Goal: Communication & Community: Ask a question

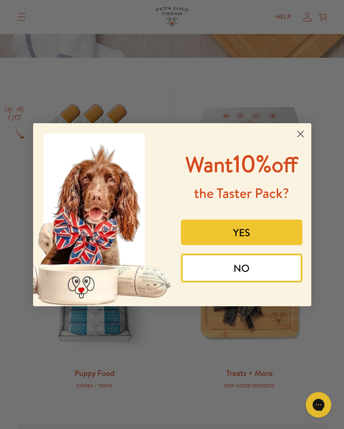
scroll to position [315, 0]
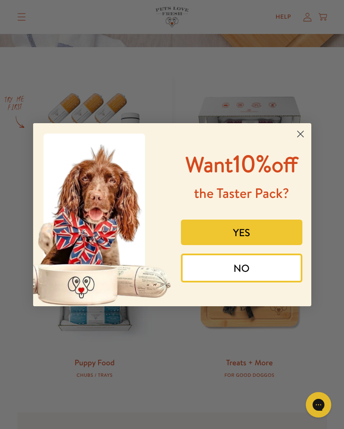
click at [298, 134] on circle "Close dialog" at bounding box center [300, 134] width 14 height 14
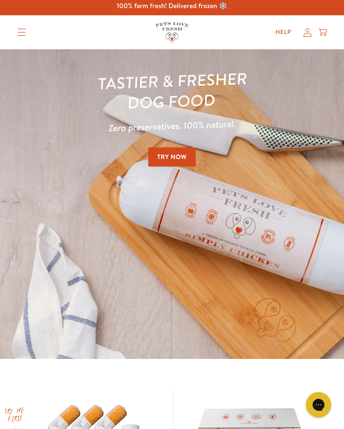
scroll to position [0, 0]
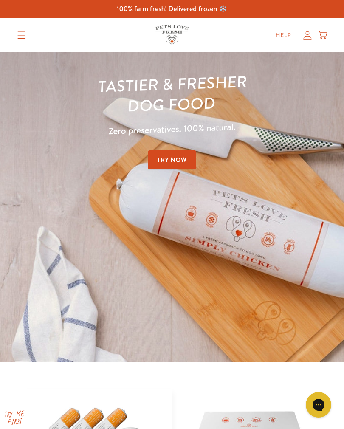
click at [17, 31] on icon "Translation missing: en.sections.header.menu" at bounding box center [21, 35] width 8 height 8
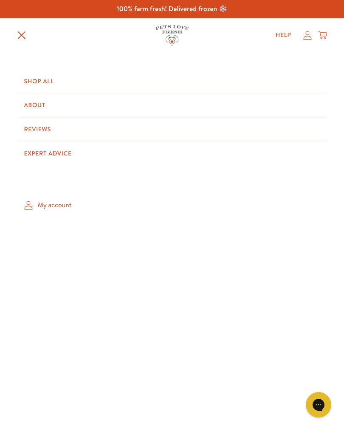
click at [27, 82] on link "Shop All" at bounding box center [171, 82] width 309 height 24
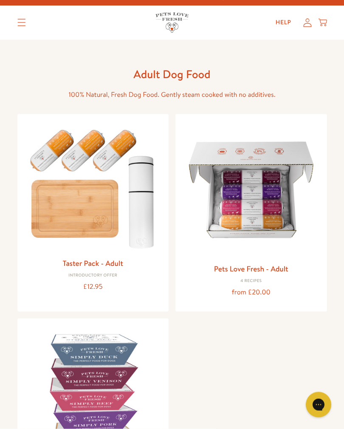
scroll to position [13, 0]
click at [223, 218] on img at bounding box center [251, 190] width 138 height 138
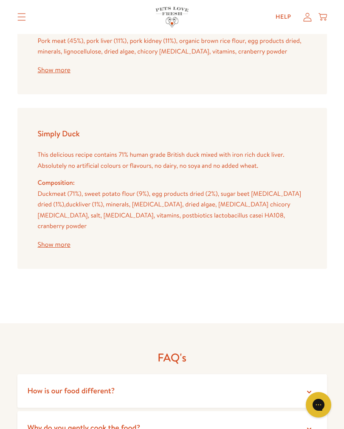
scroll to position [1795, 0]
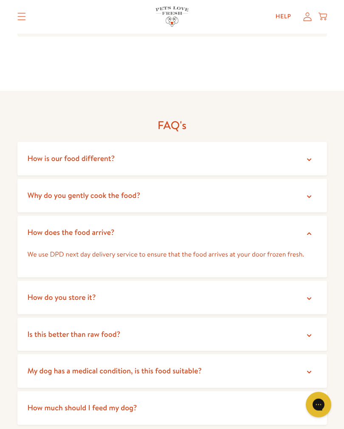
scroll to position [2026, 0]
click at [43, 292] on span "How do you store it?" at bounding box center [62, 297] width 68 height 11
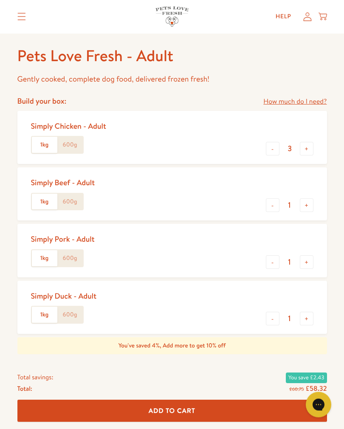
scroll to position [318, 0]
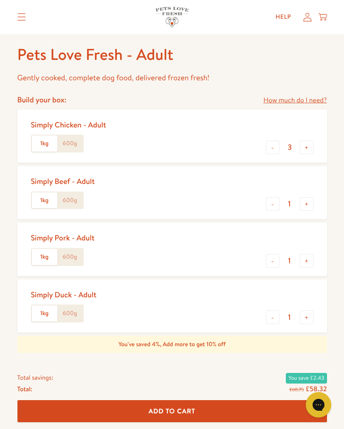
click at [270, 146] on button "-" at bounding box center [273, 148] width 14 height 14
type input "2"
click at [304, 259] on button "+" at bounding box center [307, 261] width 14 height 14
type input "2"
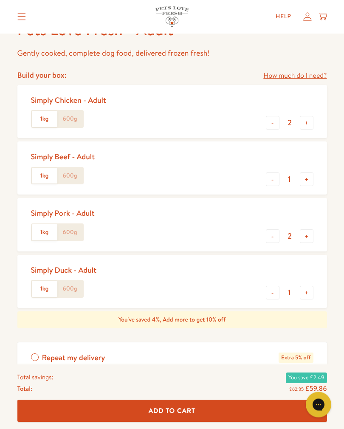
scroll to position [342, 0]
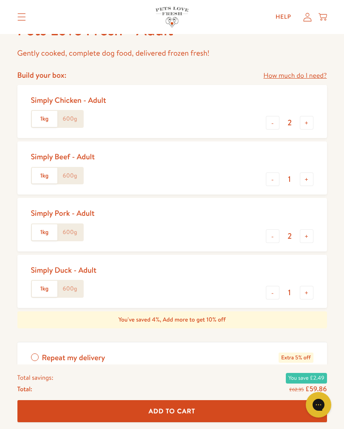
click at [304, 181] on button "+" at bounding box center [307, 179] width 14 height 14
type input "2"
click at [302, 292] on button "+" at bounding box center [307, 293] width 14 height 14
type input "2"
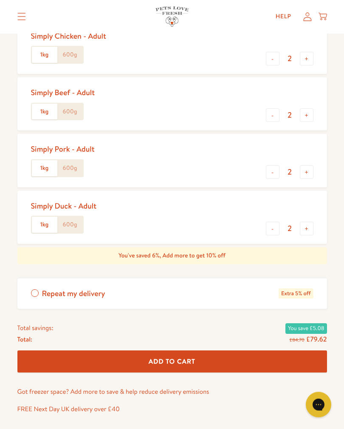
scroll to position [414, 0]
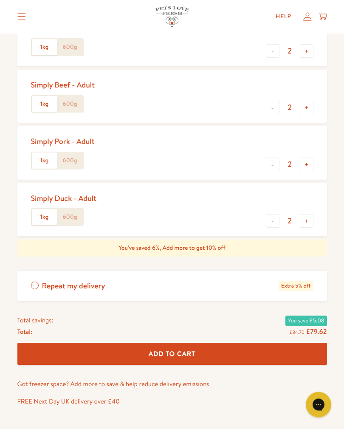
click at [34, 280] on label "Repeat my delivery Extra 5% off" at bounding box center [171, 286] width 309 height 31
click at [0, 0] on input "Repeat my delivery Extra 5% off" at bounding box center [0, 0] width 0 height 0
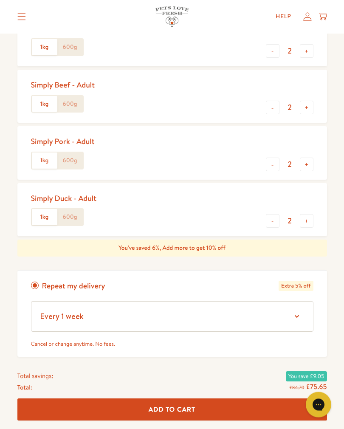
scroll to position [414, 0]
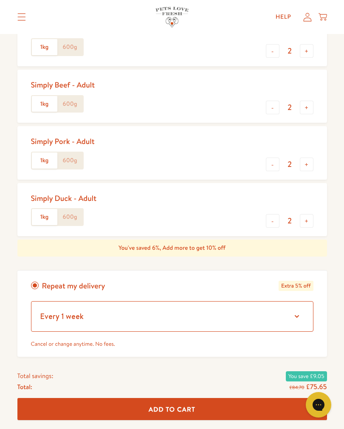
click at [296, 313] on select "Every 1 week Every 2 weeks Every 3 weeks Every 5 weeks Every 7 weeks Every 11 w…" at bounding box center [172, 316] width 282 height 31
select select "Every 5 weeks"
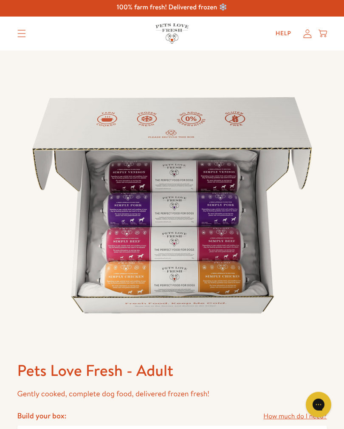
scroll to position [0, 0]
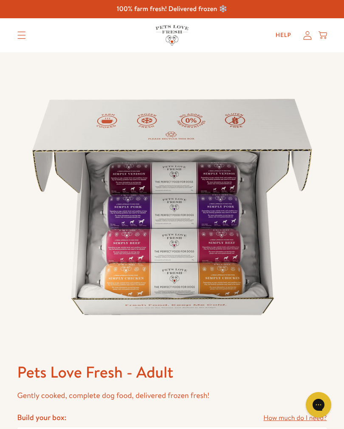
click at [23, 34] on icon "Translation missing: en.sections.header.menu" at bounding box center [21, 35] width 8 height 8
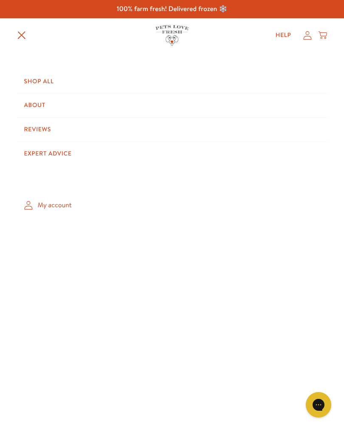
click at [31, 80] on link "Shop All" at bounding box center [171, 82] width 309 height 24
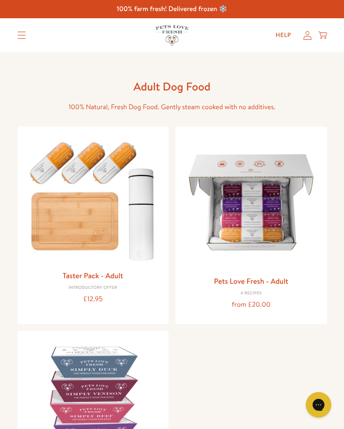
click at [86, 274] on link "Taster Pack - Adult" at bounding box center [93, 275] width 60 height 11
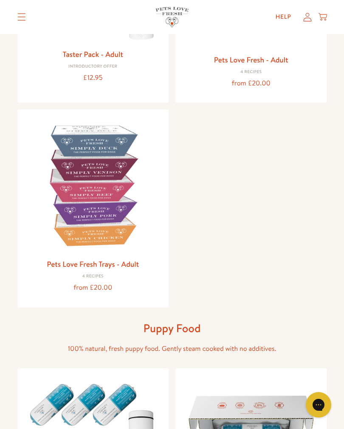
scroll to position [237, 0]
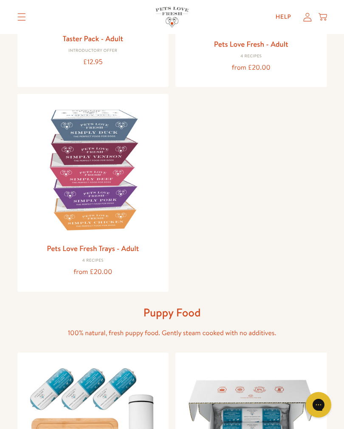
click at [75, 247] on link "Pets Love Fresh Trays - Adult" at bounding box center [93, 248] width 92 height 11
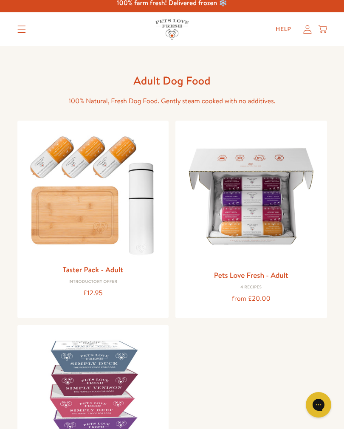
scroll to position [0, 0]
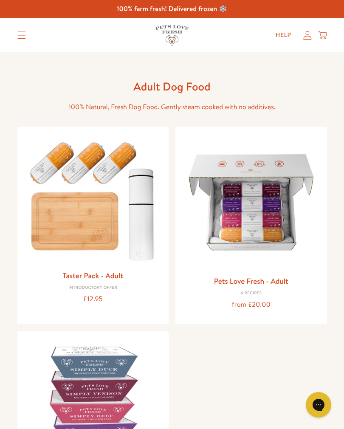
click at [248, 278] on link "Pets Love Fresh - Adult" at bounding box center [251, 281] width 74 height 11
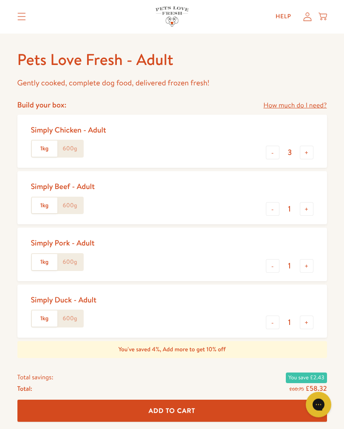
scroll to position [313, 0]
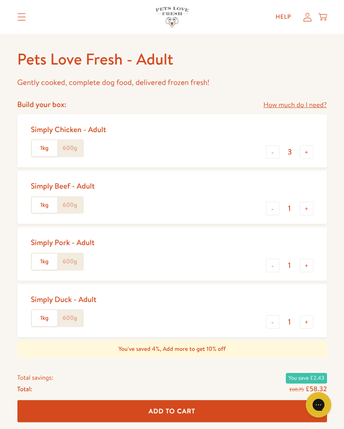
click at [270, 318] on button "-" at bounding box center [273, 322] width 14 height 14
type input "0"
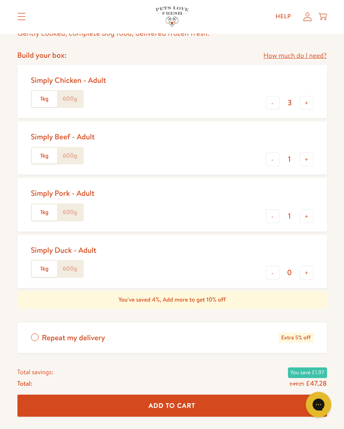
scroll to position [364, 0]
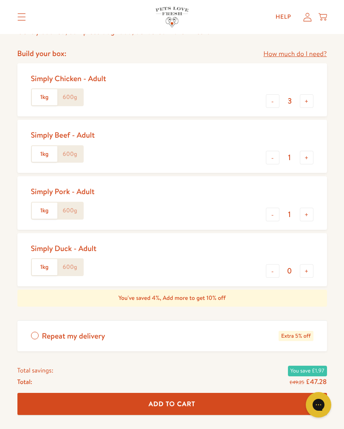
click at [269, 101] on button "-" at bounding box center [273, 101] width 14 height 14
type input "2"
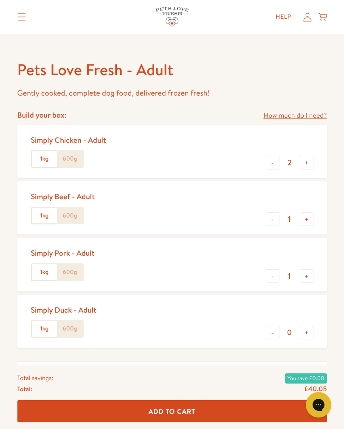
scroll to position [304, 0]
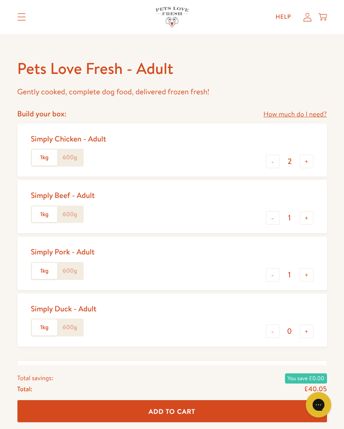
click at [305, 274] on button "+" at bounding box center [307, 275] width 14 height 14
type input "2"
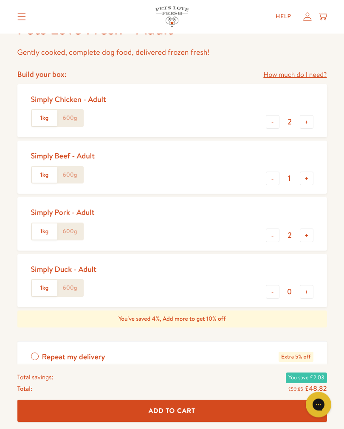
scroll to position [351, 0]
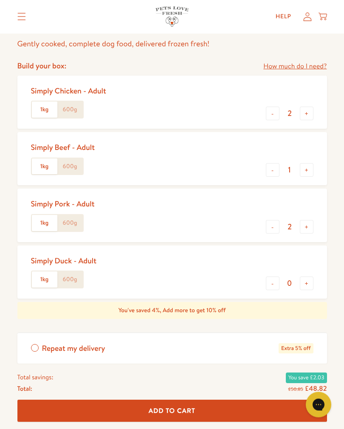
click at [307, 168] on button "+" at bounding box center [307, 170] width 14 height 14
type input "2"
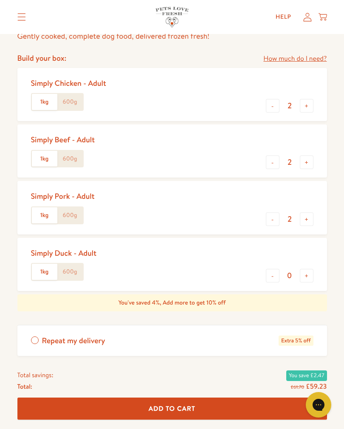
scroll to position [354, 0]
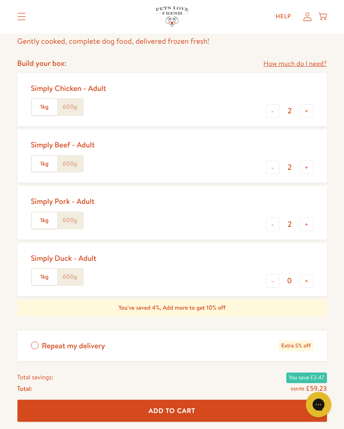
click at [35, 340] on label "Repeat my delivery Extra 5% off" at bounding box center [171, 346] width 309 height 31
click at [0, 0] on input "Repeat my delivery Extra 5% off" at bounding box center [0, 0] width 0 height 0
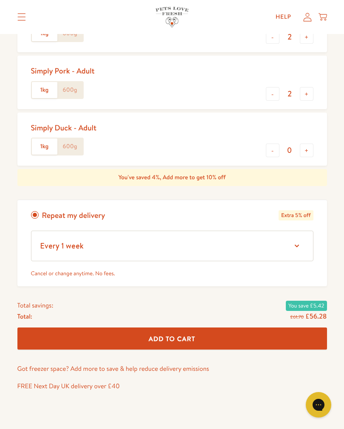
scroll to position [487, 0]
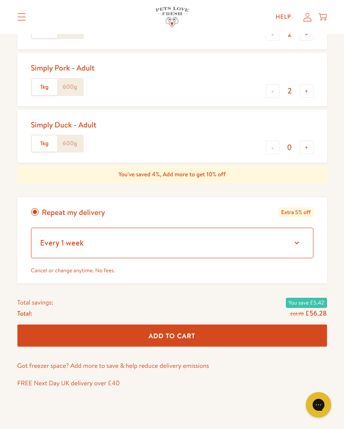
click at [294, 242] on select "Every 1 week Every 2 weeks Every 3 weeks Every 5 weeks Every 7 weeks Every 11 w…" at bounding box center [172, 243] width 282 height 31
select select "Every 5 weeks"
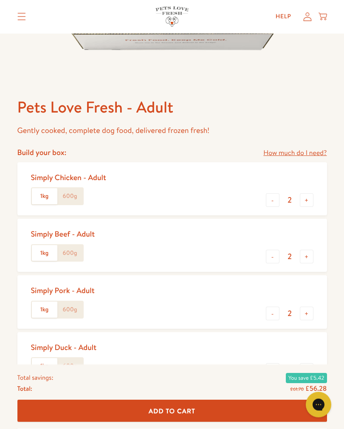
scroll to position [265, 0]
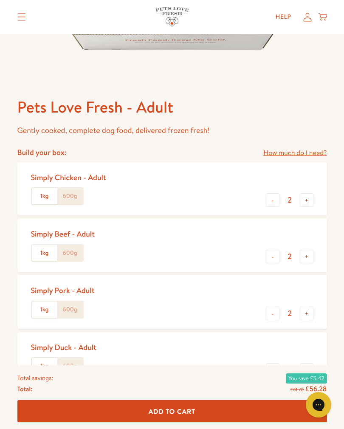
click at [278, 153] on link "How much do I need?" at bounding box center [294, 152] width 63 height 11
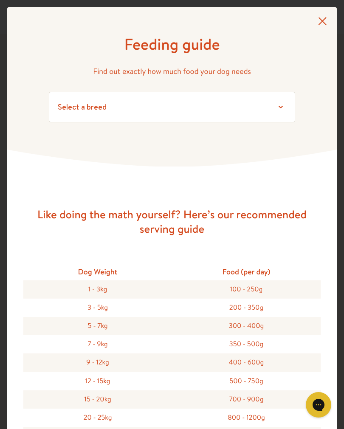
scroll to position [0, 0]
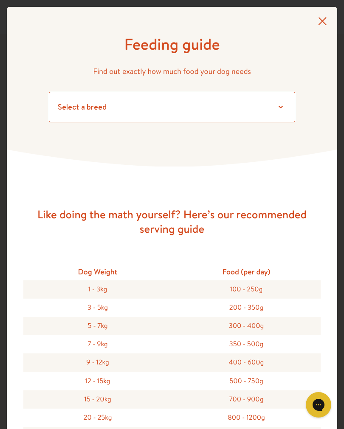
click at [276, 111] on select "Select a breed Affenpinscher Afghan hound Airedale terrier Akita Alaskan Malamu…" at bounding box center [172, 107] width 246 height 31
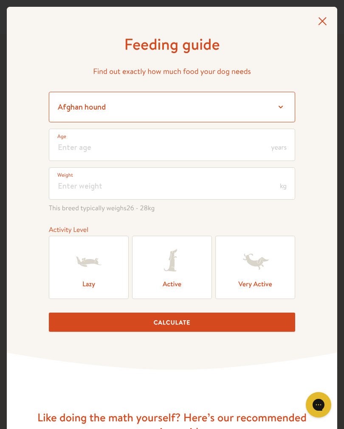
click at [283, 105] on select "Select a breed Affenpinscher Afghan hound Airedale terrier Akita Alaskan Malamu…" at bounding box center [172, 107] width 246 height 31
select select "10"
click at [279, 100] on select "Select a breed Affenpinscher Afghan hound Airedale terrier Akita Alaskan Malamu…" at bounding box center [172, 107] width 246 height 31
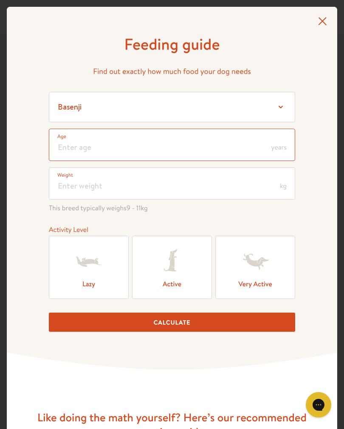
click at [56, 156] on input "number" at bounding box center [172, 145] width 246 height 32
type input "10"
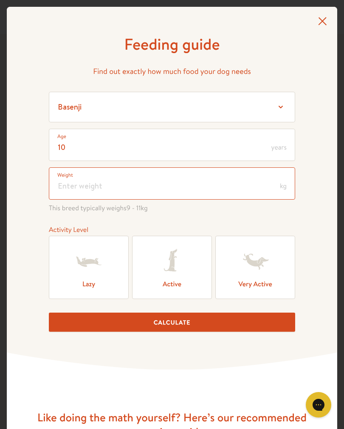
click at [57, 191] on input "number" at bounding box center [172, 183] width 246 height 32
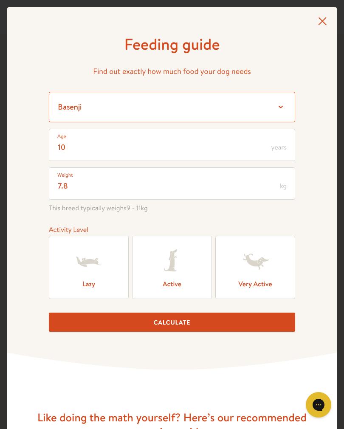
click at [55, 106] on select "Select a breed Affenpinscher Afghan hound Airedale terrier Akita Alaskan Malamu…" at bounding box center [172, 107] width 246 height 31
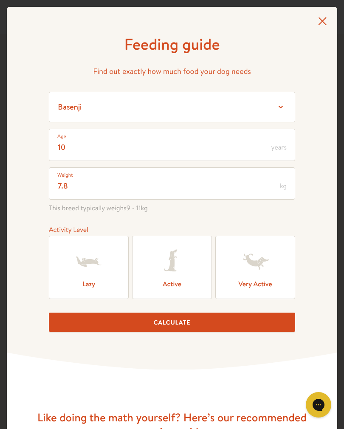
click at [83, 271] on icon at bounding box center [89, 262] width 34 height 34
click at [0, 0] on input "Lazy" at bounding box center [0, 0] width 0 height 0
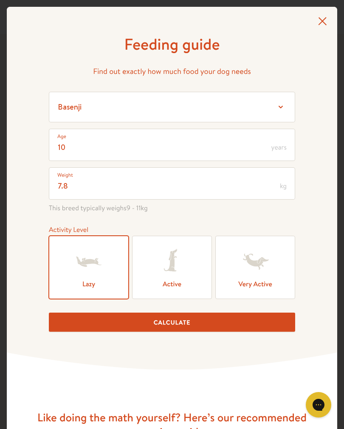
click at [138, 328] on button "Calculate" at bounding box center [172, 321] width 246 height 19
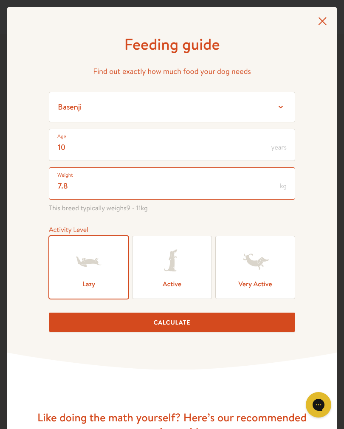
scroll to position [264, 0]
type input "7"
type input "8"
click at [172, 324] on button "Calculate" at bounding box center [172, 321] width 246 height 19
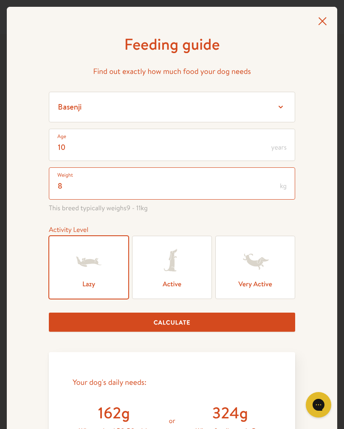
scroll to position [0, 0]
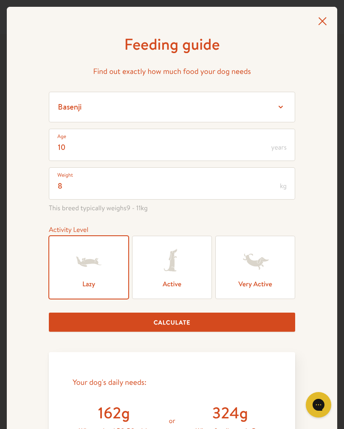
click at [321, 22] on icon at bounding box center [322, 21] width 8 height 8
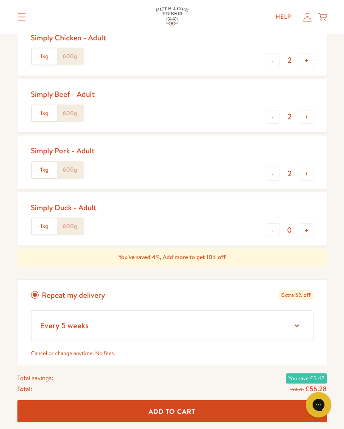
scroll to position [411, 0]
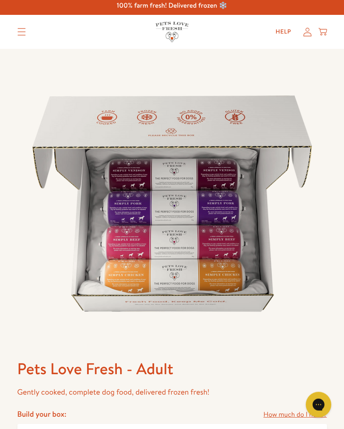
click at [18, 32] on icon "Translation missing: en.sections.header.menu" at bounding box center [21, 32] width 8 height 7
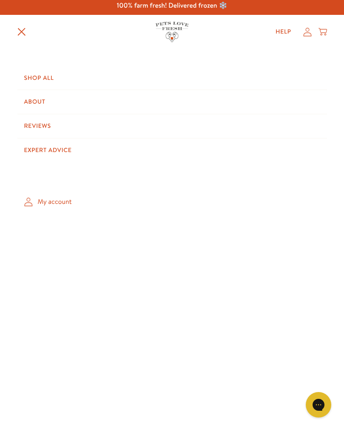
click at [28, 78] on link "Shop All" at bounding box center [171, 78] width 309 height 24
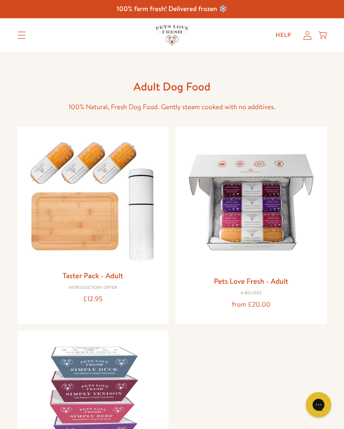
click at [62, 231] on img at bounding box center [93, 199] width 138 height 132
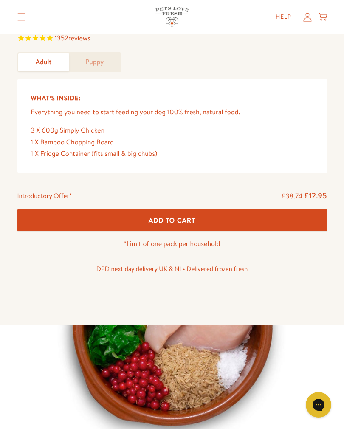
scroll to position [341, 0]
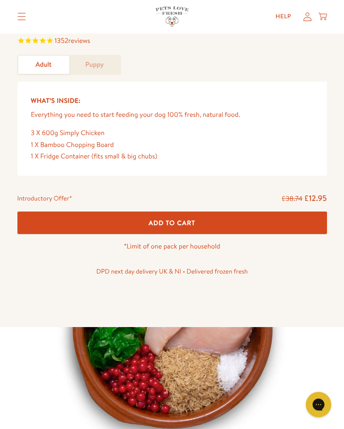
click at [166, 214] on button "Add To Cart" at bounding box center [171, 223] width 309 height 23
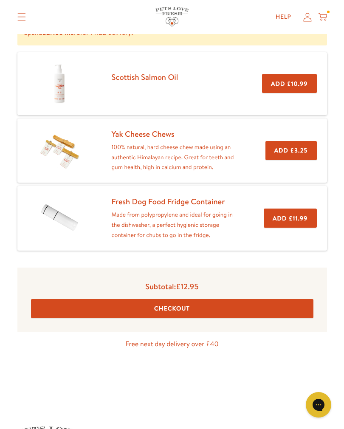
scroll to position [141, 0]
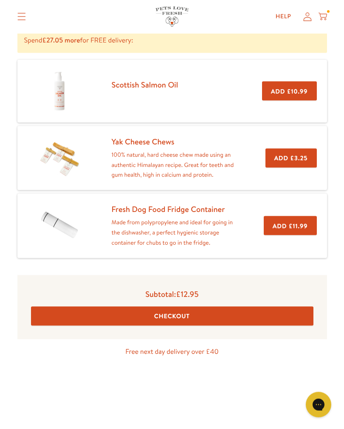
click at [82, 315] on button "Checkout" at bounding box center [172, 316] width 282 height 19
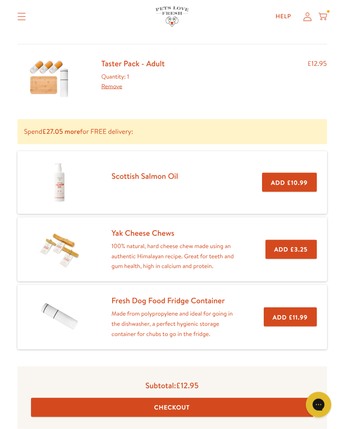
scroll to position [0, 0]
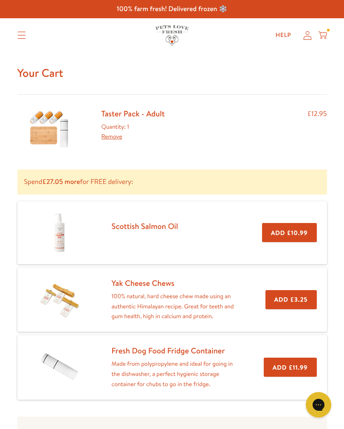
click at [24, 35] on icon "Translation missing: en.sections.header.menu" at bounding box center [21, 35] width 8 height 8
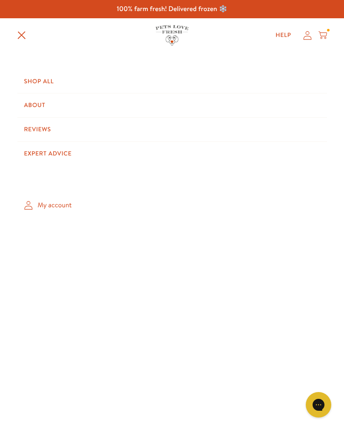
click at [27, 82] on link "Shop All" at bounding box center [171, 82] width 309 height 24
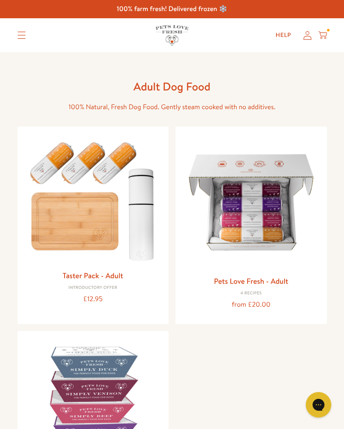
click at [244, 284] on link "Pets Love Fresh - Adult" at bounding box center [251, 281] width 74 height 11
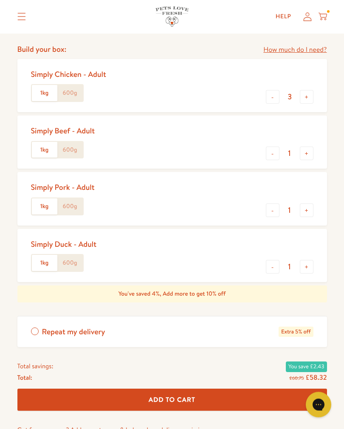
scroll to position [370, 0]
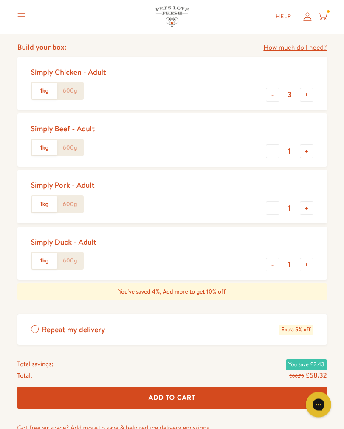
click at [269, 93] on button "-" at bounding box center [273, 95] width 14 height 14
click at [266, 94] on button "-" at bounding box center [273, 95] width 14 height 14
type input "1"
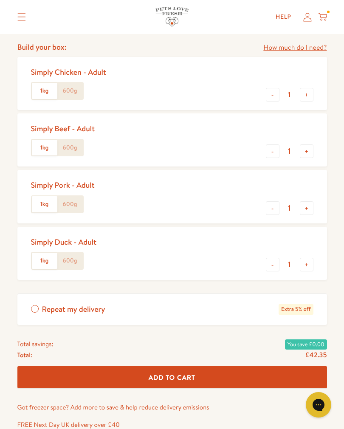
click at [266, 261] on button "-" at bounding box center [273, 265] width 14 height 14
type input "0"
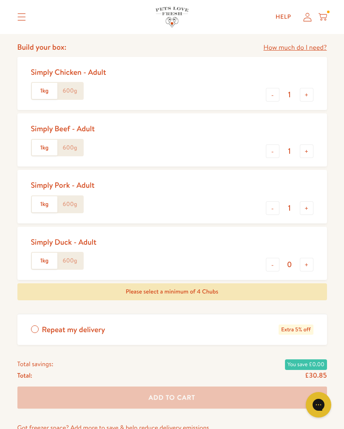
click at [306, 207] on button "+" at bounding box center [307, 208] width 14 height 14
type input "2"
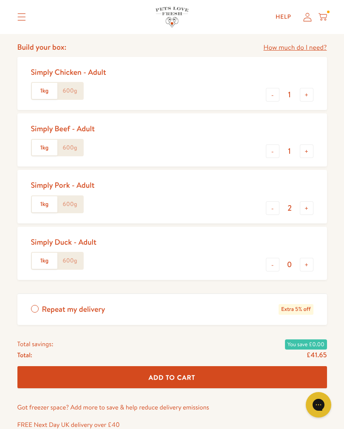
click at [195, 373] on span "Add To Cart" at bounding box center [172, 377] width 47 height 9
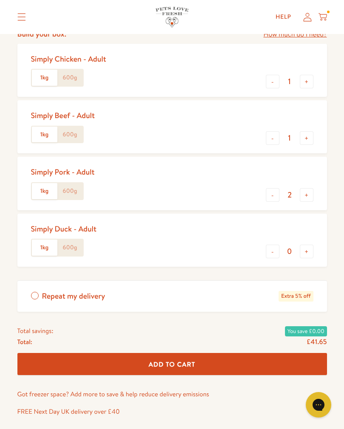
click at [67, 74] on label "600g" at bounding box center [69, 78] width 25 height 16
click at [0, 0] on input "600g" at bounding box center [0, 0] width 0 height 0
click at [70, 133] on label "600g" at bounding box center [69, 135] width 25 height 16
click at [0, 0] on input "600g" at bounding box center [0, 0] width 0 height 0
click at [70, 191] on label "600g" at bounding box center [69, 191] width 25 height 16
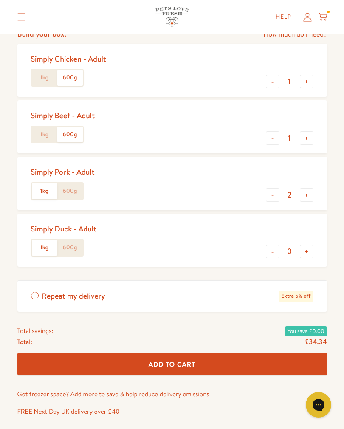
click at [0, 0] on input "600g" at bounding box center [0, 0] width 0 height 0
click at [71, 245] on label "600g" at bounding box center [69, 247] width 25 height 16
click at [0, 0] on input "600g" at bounding box center [0, 0] width 0 height 0
click at [305, 135] on button "+" at bounding box center [307, 138] width 14 height 14
type input "2"
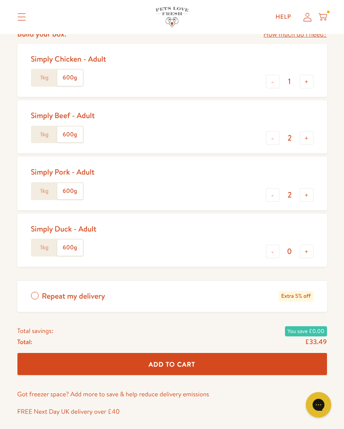
click at [304, 192] on button "+" at bounding box center [307, 195] width 14 height 14
click at [270, 193] on button "-" at bounding box center [273, 195] width 14 height 14
type input "2"
click at [304, 83] on button "+" at bounding box center [307, 82] width 14 height 14
click at [303, 84] on button "+" at bounding box center [307, 82] width 14 height 14
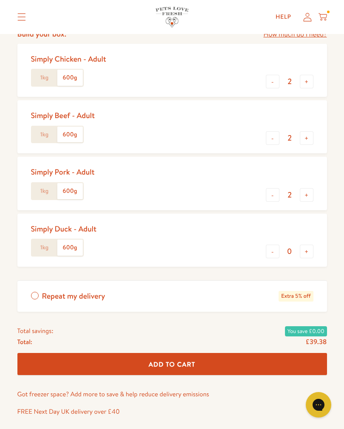
type input "3"
click at [304, 135] on button "+" at bounding box center [307, 138] width 14 height 14
type input "3"
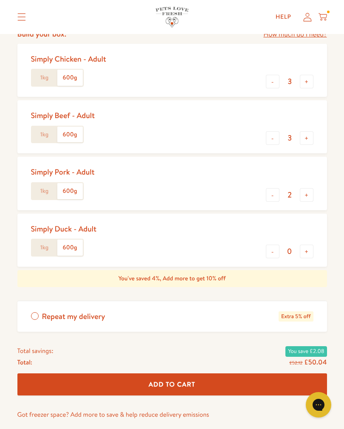
click at [304, 193] on button "+" at bounding box center [307, 195] width 14 height 14
type input "3"
click at [34, 312] on label "Repeat my delivery Extra 5% off" at bounding box center [171, 316] width 309 height 31
click at [0, 0] on input "Repeat my delivery Extra 5% off" at bounding box center [0, 0] width 0 height 0
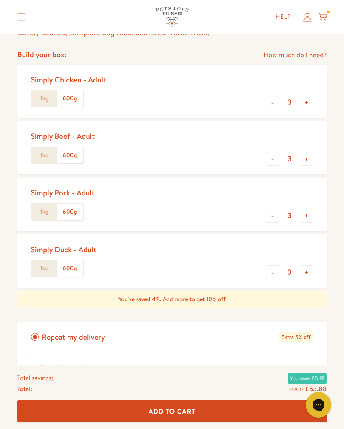
scroll to position [361, 0]
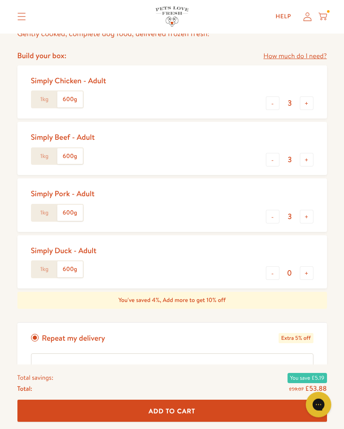
click at [268, 158] on button "-" at bounding box center [273, 160] width 14 height 14
type input "2"
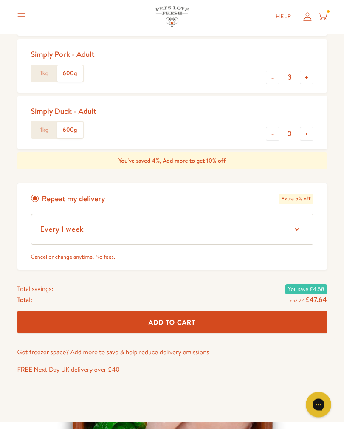
scroll to position [501, 0]
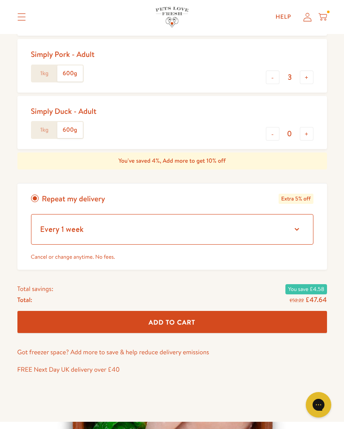
click at [295, 232] on select "Every 1 week Every 2 weeks Every 3 weeks Every 5 weeks Every 7 weeks Every 11 w…" at bounding box center [172, 229] width 282 height 31
select select "Every 5 weeks"
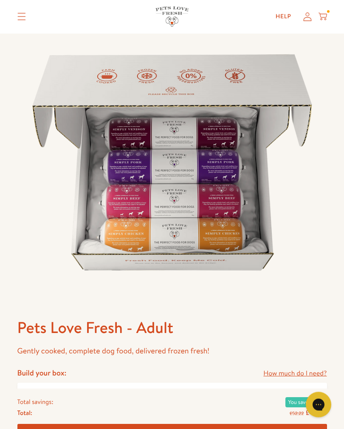
scroll to position [0, 0]
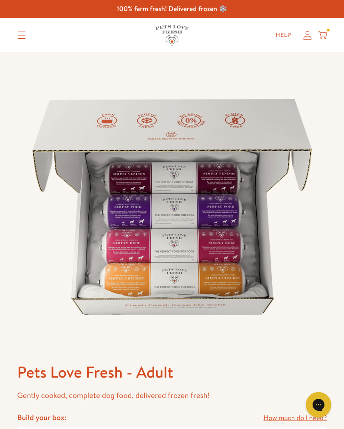
click at [21, 37] on icon "Translation missing: en.sections.header.menu" at bounding box center [21, 35] width 8 height 8
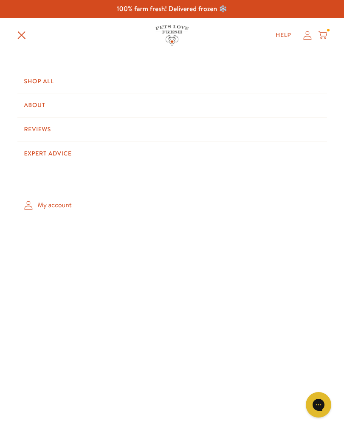
click at [34, 81] on link "Shop All" at bounding box center [171, 82] width 309 height 24
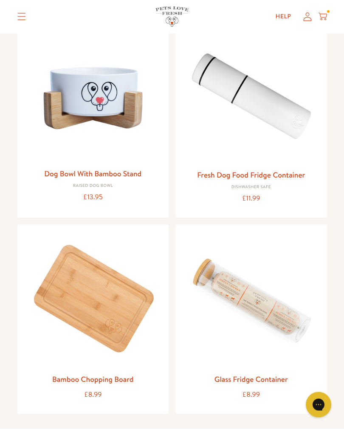
scroll to position [1435, 0]
click at [235, 169] on link "Fresh Dog Food Fridge Container" at bounding box center [251, 174] width 108 height 11
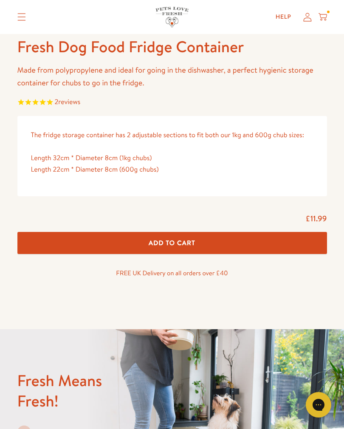
scroll to position [340, 0]
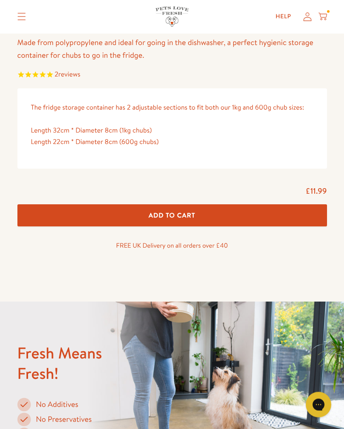
click at [73, 211] on button "Add To Cart" at bounding box center [171, 216] width 309 height 23
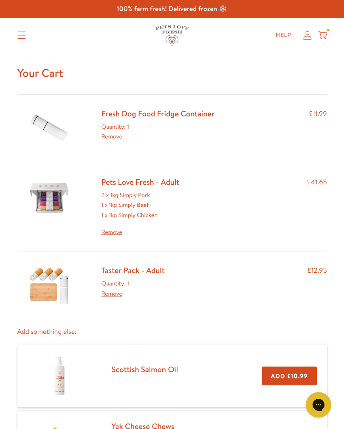
click at [105, 290] on link "Remove" at bounding box center [111, 293] width 21 height 8
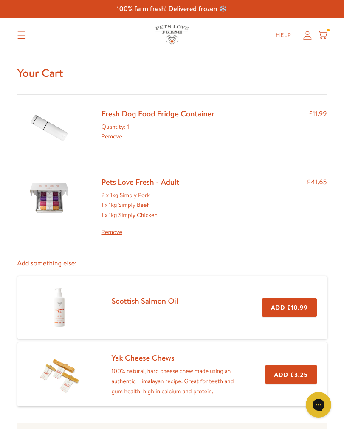
click at [49, 199] on img at bounding box center [49, 198] width 42 height 42
click at [120, 183] on link "Pets Love Fresh - Adult" at bounding box center [140, 181] width 78 height 11
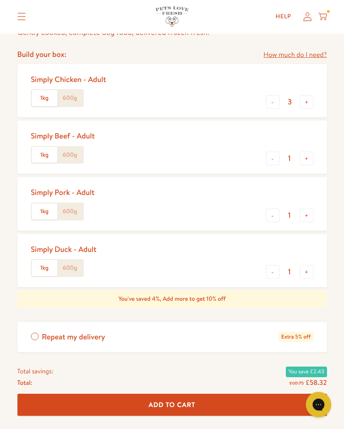
scroll to position [363, 0]
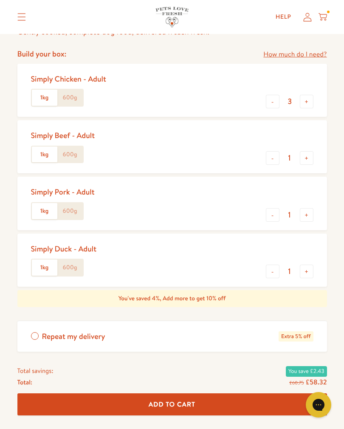
click at [307, 104] on button "+" at bounding box center [307, 102] width 14 height 14
click at [268, 105] on button "-" at bounding box center [273, 102] width 14 height 14
click at [268, 102] on button "-" at bounding box center [273, 102] width 14 height 14
click at [307, 99] on button "+" at bounding box center [307, 102] width 14 height 14
type input "3"
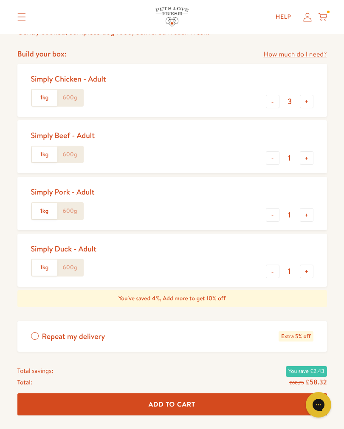
click at [70, 100] on label "600g" at bounding box center [69, 98] width 25 height 16
click at [0, 0] on input "600g" at bounding box center [0, 0] width 0 height 0
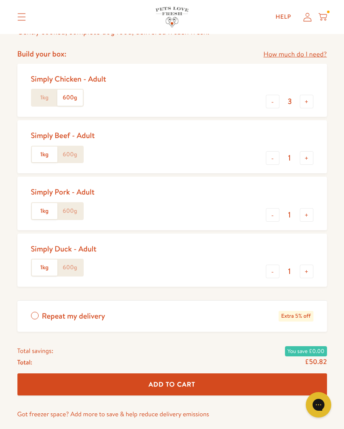
click at [74, 155] on label "600g" at bounding box center [69, 154] width 25 height 16
click at [0, 0] on input "600g" at bounding box center [0, 0] width 0 height 0
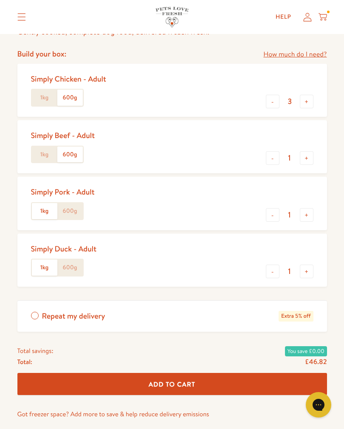
click at [71, 210] on label "600g" at bounding box center [69, 211] width 25 height 16
click at [0, 0] on input "600g" at bounding box center [0, 0] width 0 height 0
click at [266, 271] on button "-" at bounding box center [273, 271] width 14 height 14
type input "0"
click at [307, 212] on button "+" at bounding box center [307, 215] width 14 height 14
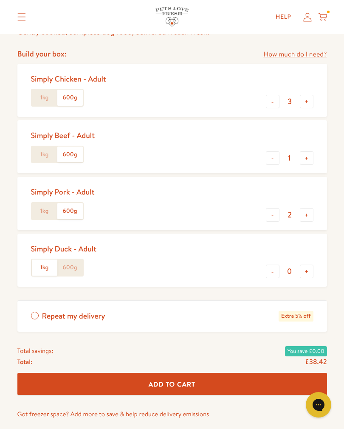
click at [305, 215] on button "+" at bounding box center [307, 215] width 14 height 14
type input "3"
click at [307, 156] on button "+" at bounding box center [307, 158] width 14 height 14
type input "2"
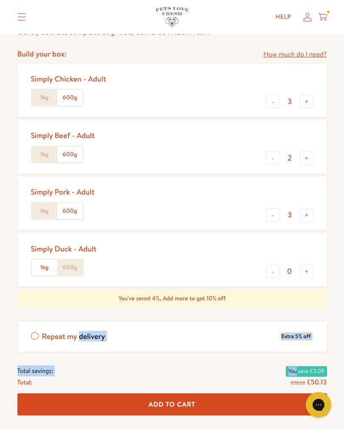
click at [138, 379] on div "Total: £52.22 £50.13" at bounding box center [171, 382] width 309 height 11
click at [74, 260] on label "600g" at bounding box center [69, 267] width 25 height 16
click at [0, 0] on input "600g" at bounding box center [0, 0] width 0 height 0
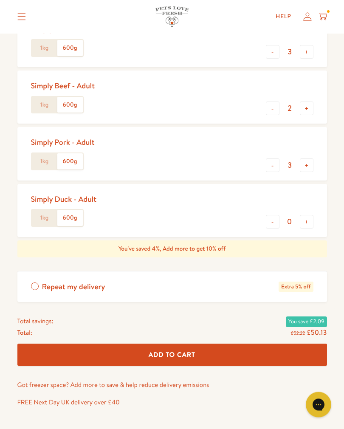
scroll to position [414, 0]
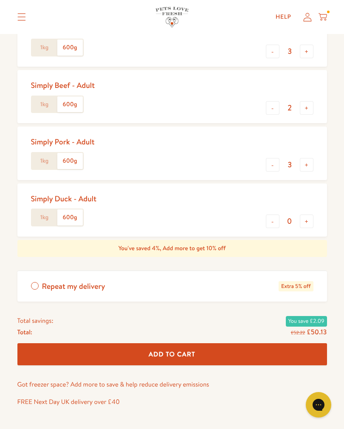
click at [10, 307] on div "Pets Love Fresh - Adult Gently cooked, complete dog food, delivered frozen fres…" at bounding box center [172, 46] width 344 height 815
click at [35, 281] on label "Repeat my delivery Extra 5% off" at bounding box center [171, 286] width 309 height 31
click at [0, 0] on input "Repeat my delivery Extra 5% off" at bounding box center [0, 0] width 0 height 0
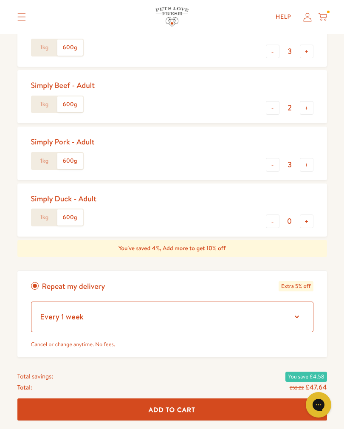
click at [298, 318] on select "Every 1 week Every 2 weeks Every 3 weeks Every 5 weeks Every 7 weeks Every 11 w…" at bounding box center [172, 316] width 282 height 31
select select "Every 5 weeks"
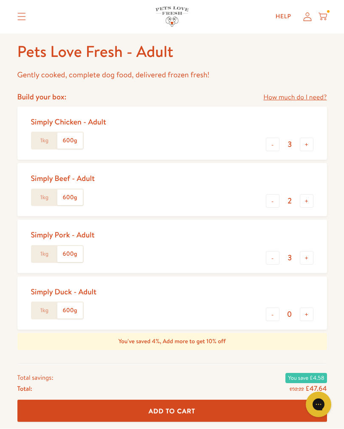
scroll to position [321, 0]
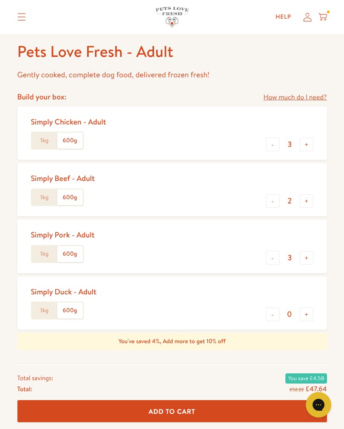
click at [267, 256] on button "-" at bounding box center [273, 258] width 14 height 14
type input "2"
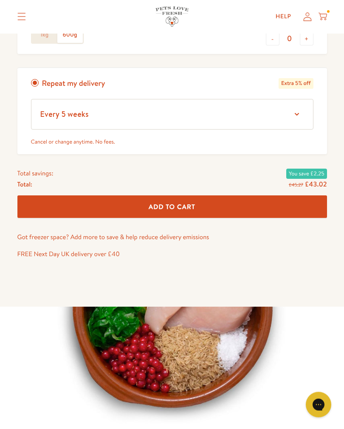
scroll to position [596, 0]
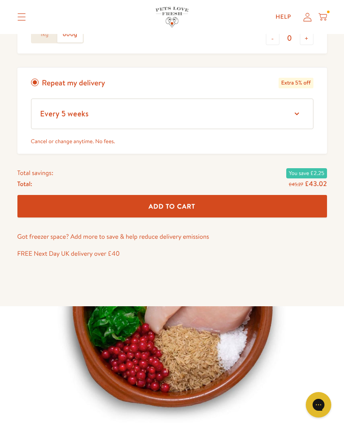
click at [97, 201] on button "Add To Cart" at bounding box center [171, 206] width 309 height 23
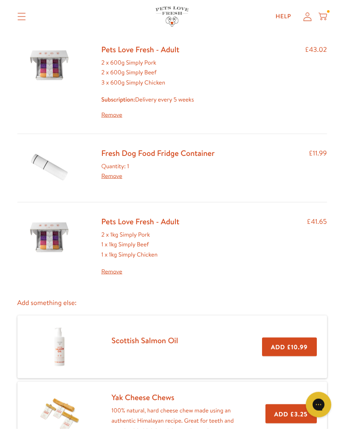
scroll to position [65, 0]
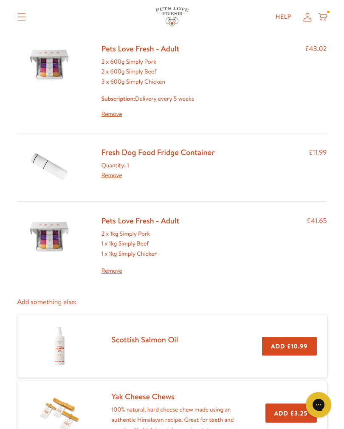
click at [111, 268] on link "Remove" at bounding box center [140, 271] width 78 height 10
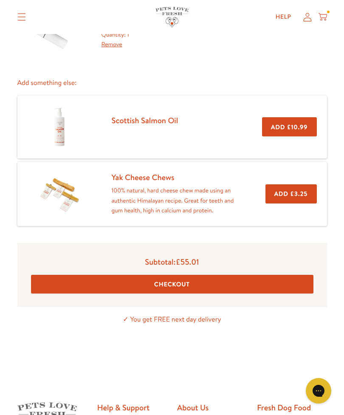
scroll to position [229, 0]
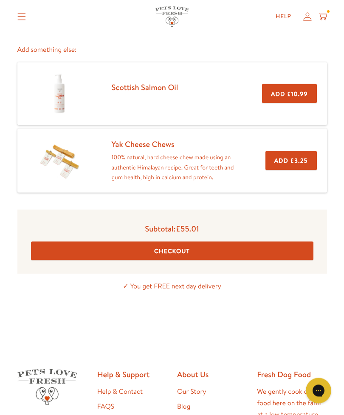
click at [136, 245] on button "Checkout" at bounding box center [172, 251] width 282 height 19
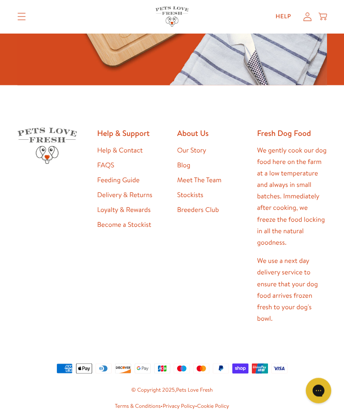
scroll to position [1988, 0]
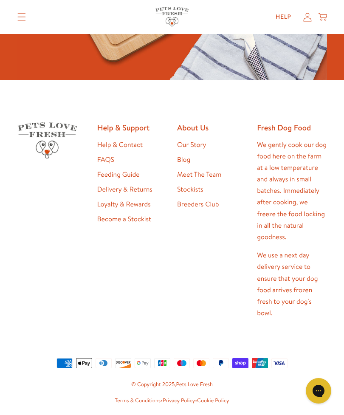
click at [108, 175] on link "Feeding Guide" at bounding box center [118, 174] width 42 height 9
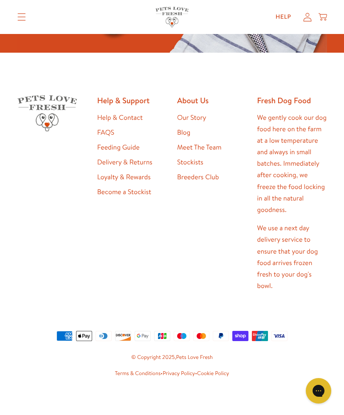
click at [111, 160] on link "Delivery & Returns" at bounding box center [124, 162] width 55 height 9
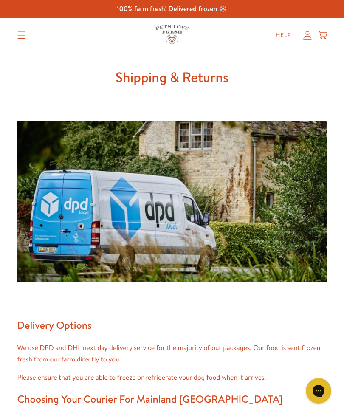
click at [26, 36] on summary "Translation missing: en.sections.header.menu" at bounding box center [22, 35] width 22 height 21
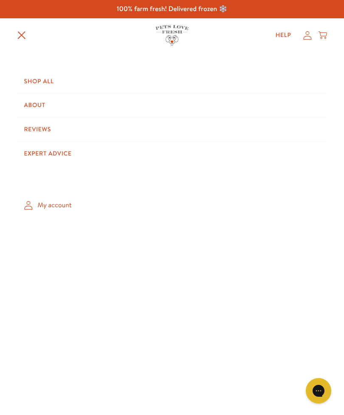
click at [40, 197] on link "My account" at bounding box center [171, 205] width 309 height 25
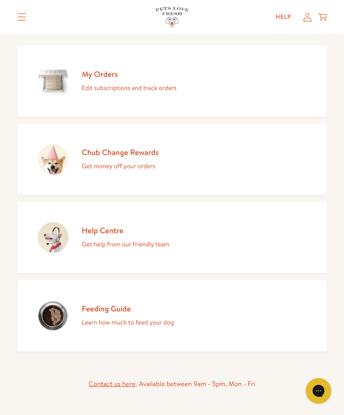
scroll to position [147, 0]
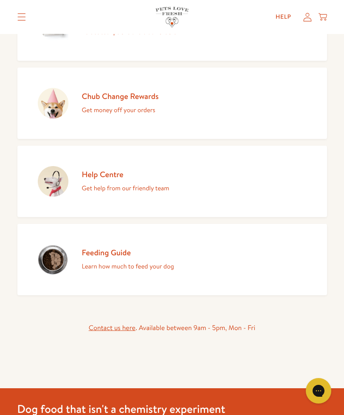
click at [95, 174] on h2 "Help Centre" at bounding box center [125, 174] width 87 height 10
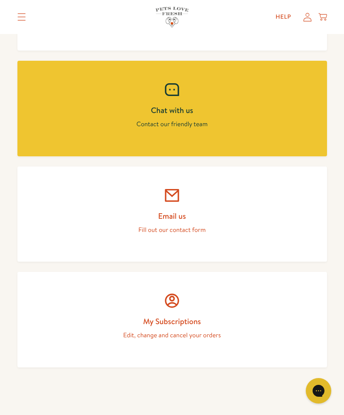
scroll to position [455, 0]
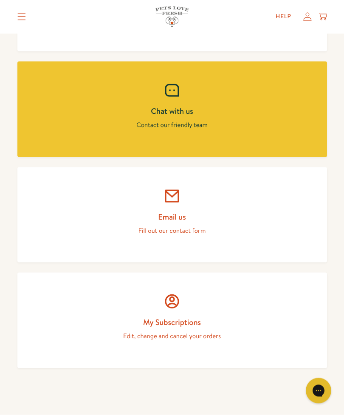
click at [172, 197] on icon at bounding box center [171, 196] width 17 height 17
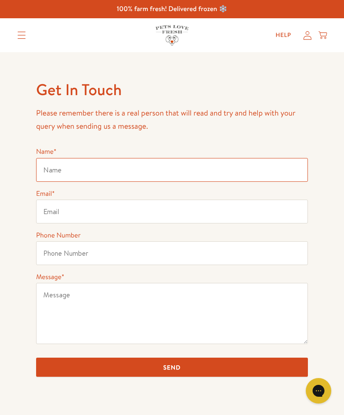
click at [41, 172] on input "Name *" at bounding box center [172, 170] width 272 height 24
type input "[PERSON_NAME]"
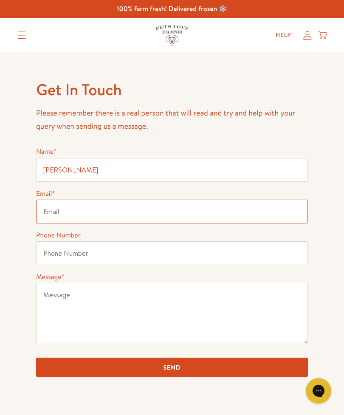
click at [46, 213] on input "Email *" at bounding box center [172, 212] width 272 height 24
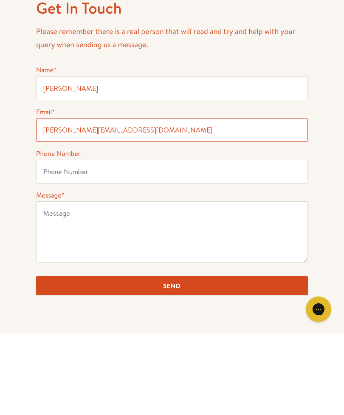
type input "[PERSON_NAME][EMAIL_ADDRESS][DOMAIN_NAME]"
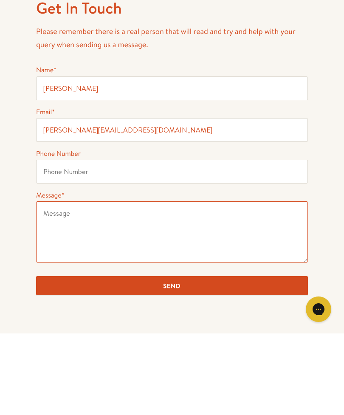
click at [48, 283] on textarea "Message *" at bounding box center [172, 313] width 272 height 61
click at [226, 283] on textarea "I have just placed my first order with you. I thought that delivery was going t…" at bounding box center [172, 313] width 272 height 61
click at [194, 283] on textarea "I have just placed my first order with you. I thought that the courier was goin…" at bounding box center [172, 313] width 272 height 61
click at [65, 283] on textarea "I have just placed my first order with you. I thought I read that the courier w…" at bounding box center [172, 313] width 272 height 61
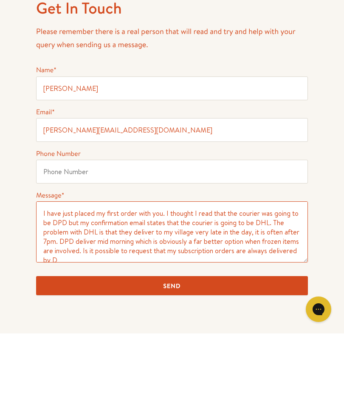
scroll to position [3, 0]
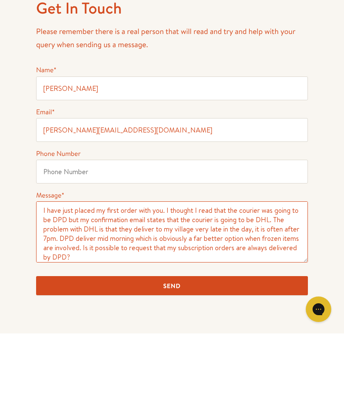
type textarea "I have just placed my first order with you. I thought I read that the courier w…"
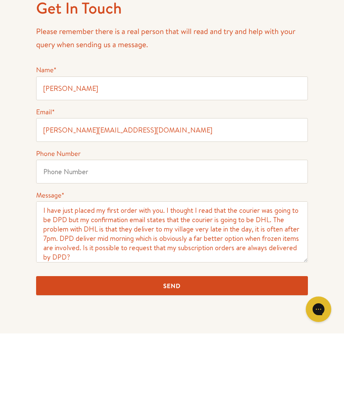
click at [133, 357] on input "Send" at bounding box center [172, 366] width 272 height 19
